Goal: Information Seeking & Learning: Learn about a topic

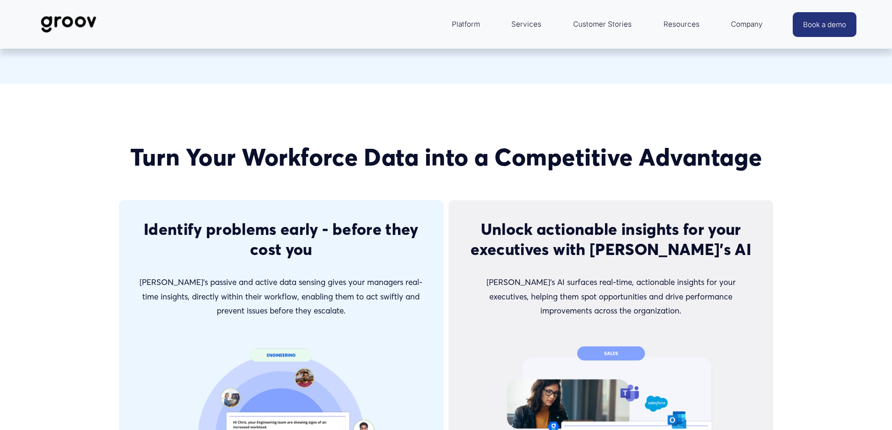
scroll to position [1636, 0]
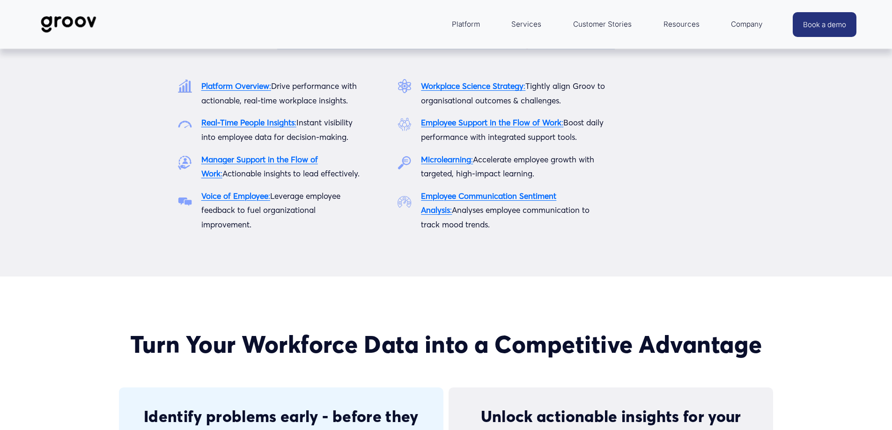
click at [548, 28] on nav "Platform Platform Overview Real-Time People Insights Manager Support in the Flo…" at bounding box center [607, 24] width 321 height 22
click at [540, 28] on link "Services" at bounding box center [525, 24] width 39 height 22
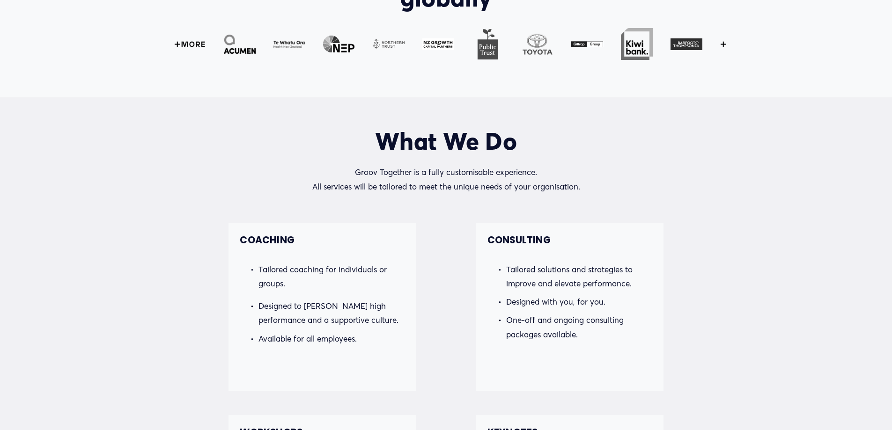
scroll to position [702, 0]
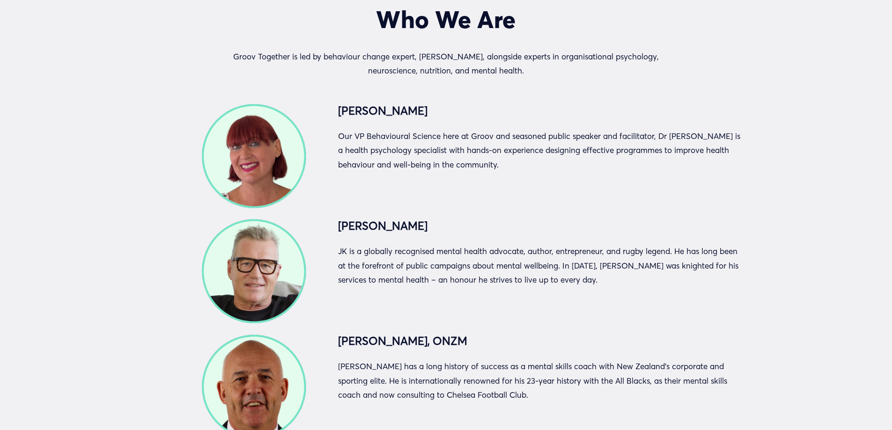
scroll to position [2060, 0]
